Goal: Transaction & Acquisition: Book appointment/travel/reservation

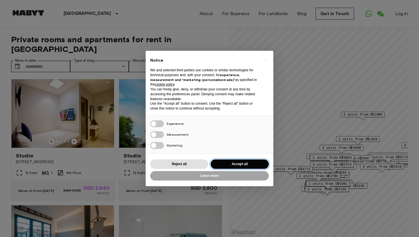
click at [232, 163] on button "Accept all" at bounding box center [240, 163] width 58 height 9
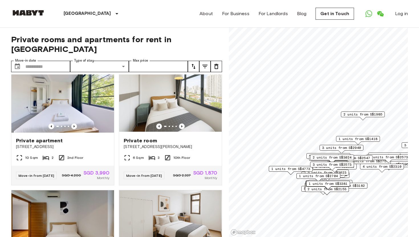
scroll to position [646, 0]
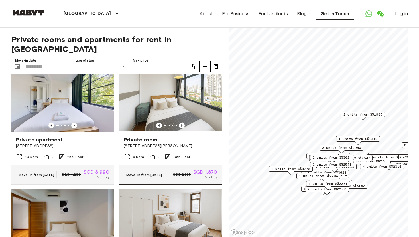
click at [177, 82] on img at bounding box center [170, 97] width 103 height 68
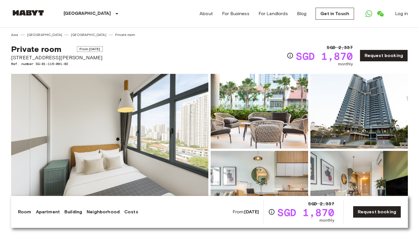
click at [128, 143] on img at bounding box center [109, 150] width 197 height 152
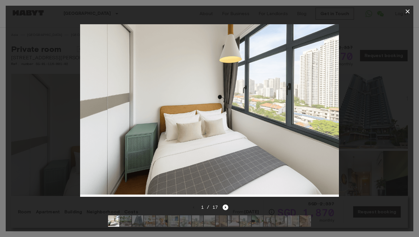
click at [354, 148] on div at bounding box center [210, 110] width 408 height 187
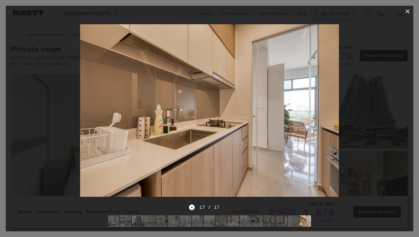
click at [408, 11] on icon "button" at bounding box center [408, 11] width 4 height 4
